Goal: Navigation & Orientation: Find specific page/section

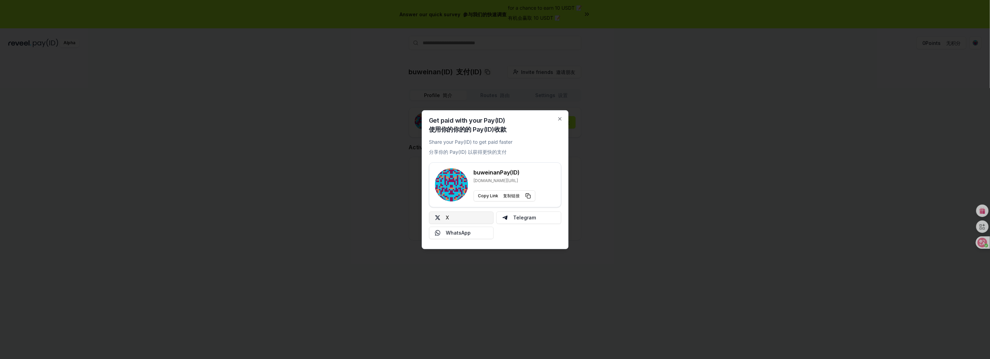
click at [474, 221] on button "X" at bounding box center [461, 217] width 65 height 12
